Goal: Navigation & Orientation: Find specific page/section

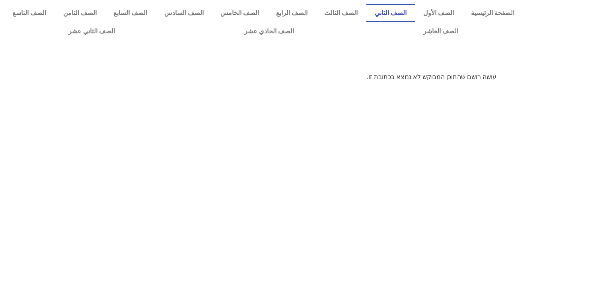
click at [408, 8] on link "الصف الثاني" at bounding box center [390, 13] width 49 height 18
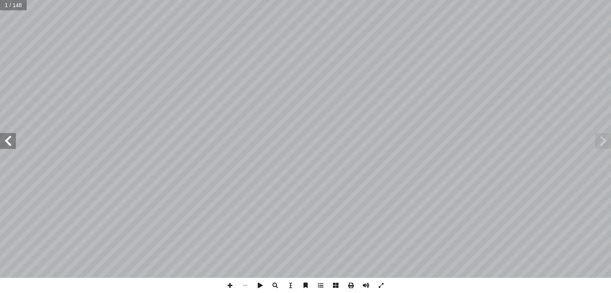
click at [8, 148] on span at bounding box center [8, 141] width 16 height 16
click at [9, 142] on span at bounding box center [8, 141] width 16 height 16
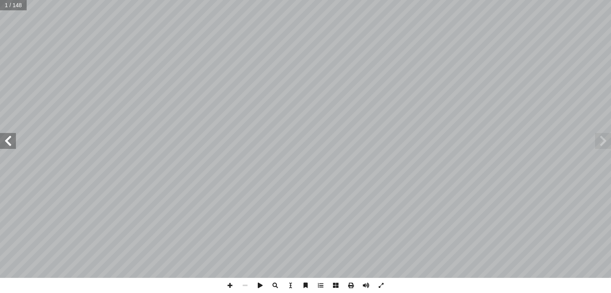
click at [9, 142] on span at bounding box center [8, 141] width 16 height 16
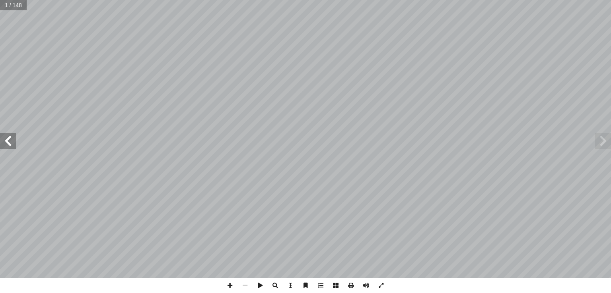
click at [9, 142] on span at bounding box center [8, 141] width 16 height 16
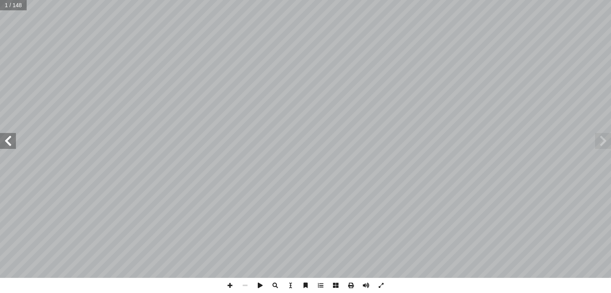
click at [9, 142] on span at bounding box center [8, 141] width 16 height 16
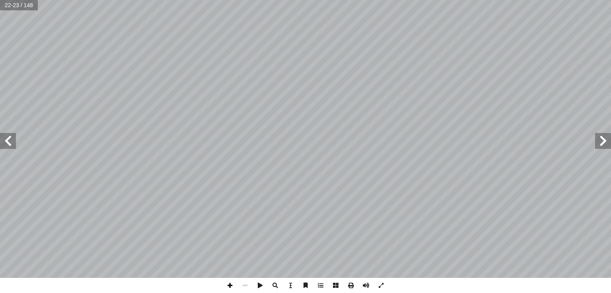
click at [230, 287] on span at bounding box center [229, 285] width 15 height 15
click at [245, 287] on span at bounding box center [244, 285] width 15 height 15
click at [229, 285] on span at bounding box center [229, 285] width 15 height 15
